Goal: Find specific page/section: Find specific page/section

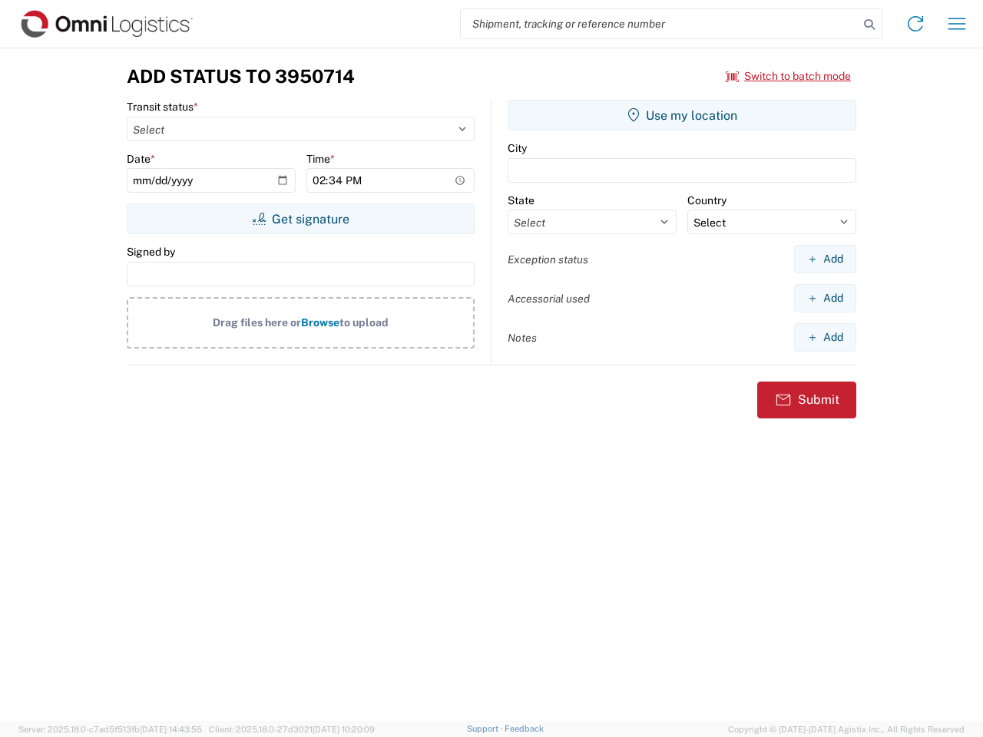
click at [660, 24] on input "search" at bounding box center [660, 23] width 398 height 29
click at [869, 25] on icon at bounding box center [868, 24] width 21 height 21
click at [915, 24] on icon at bounding box center [915, 24] width 25 height 25
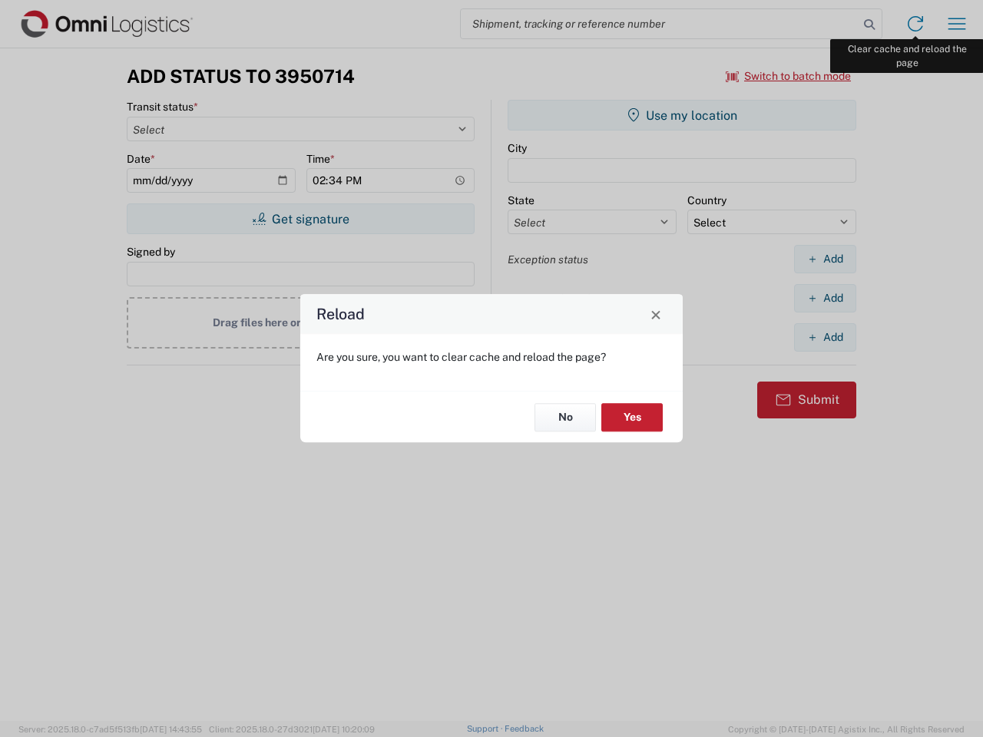
click at [957, 24] on div "Reload Are you sure, you want to clear cache and reload the page? No Yes" at bounding box center [491, 368] width 983 height 737
click at [789, 76] on div "Reload Are you sure, you want to clear cache and reload the page? No Yes" at bounding box center [491, 368] width 983 height 737
click at [300, 219] on div "Reload Are you sure, you want to clear cache and reload the page? No Yes" at bounding box center [491, 368] width 983 height 737
click at [682, 115] on div "Reload Are you sure, you want to clear cache and reload the page? No Yes" at bounding box center [491, 368] width 983 height 737
click at [825, 259] on div "Reload Are you sure, you want to clear cache and reload the page? No Yes" at bounding box center [491, 368] width 983 height 737
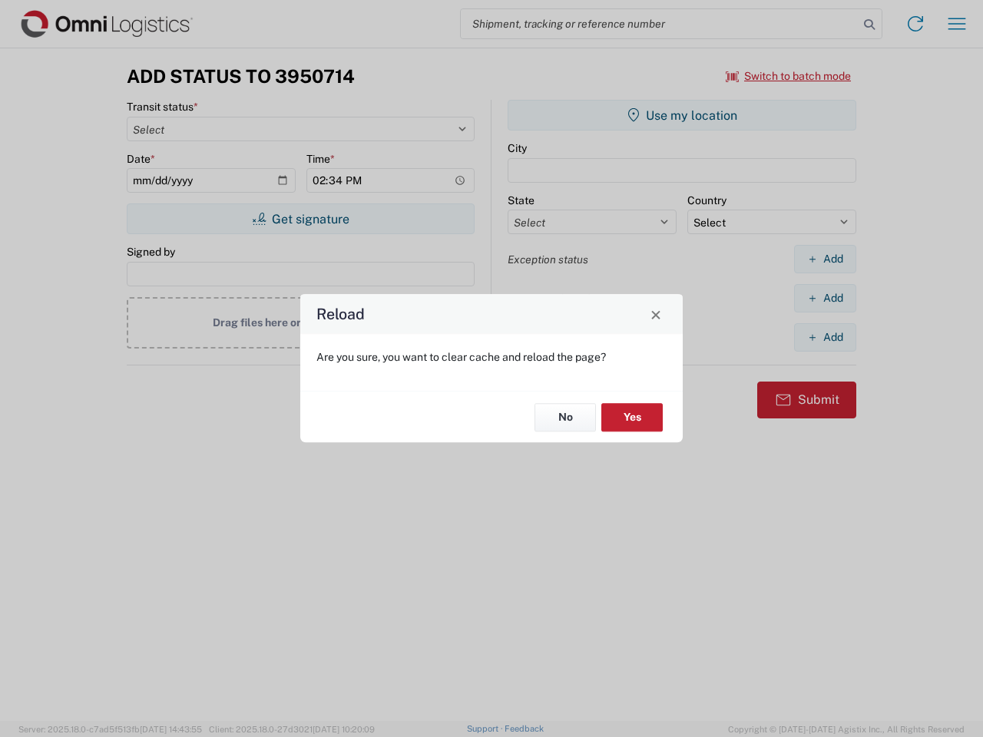
click at [825, 298] on div "Reload Are you sure, you want to clear cache and reload the page? No Yes" at bounding box center [491, 368] width 983 height 737
click at [825, 337] on div "Reload Are you sure, you want to clear cache and reload the page? No Yes" at bounding box center [491, 368] width 983 height 737
